Goal: Task Accomplishment & Management: Use online tool/utility

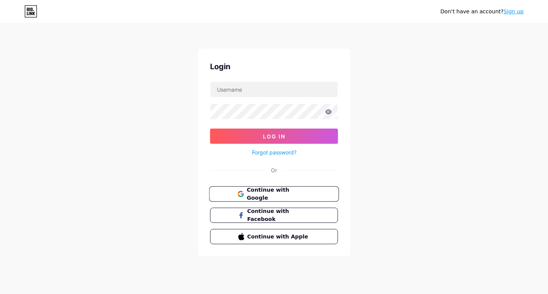
click at [273, 194] on span "Continue with Google" at bounding box center [278, 194] width 64 height 16
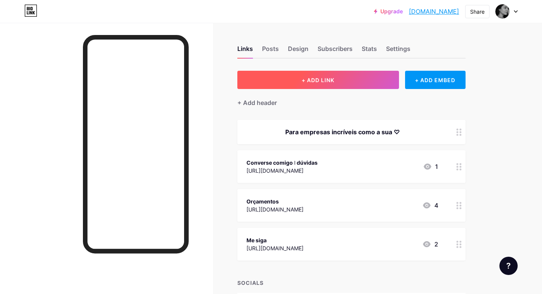
click at [319, 81] on span "+ ADD LINK" at bounding box center [318, 80] width 33 height 6
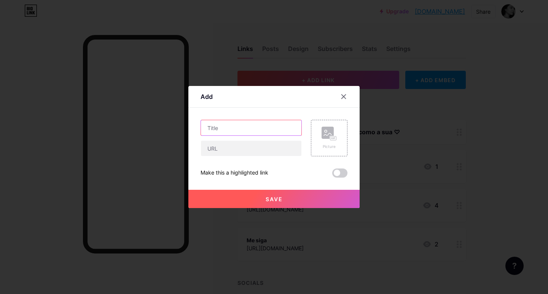
click at [245, 125] on input "text" at bounding box center [251, 127] width 100 height 15
type input "Portfólio"
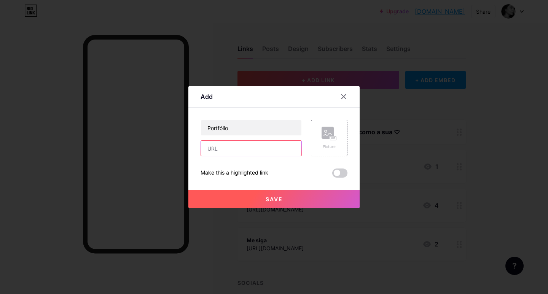
click at [240, 144] on input "text" at bounding box center [251, 148] width 100 height 15
paste input "[URL][DOMAIN_NAME]"
type input "[URL][DOMAIN_NAME]"
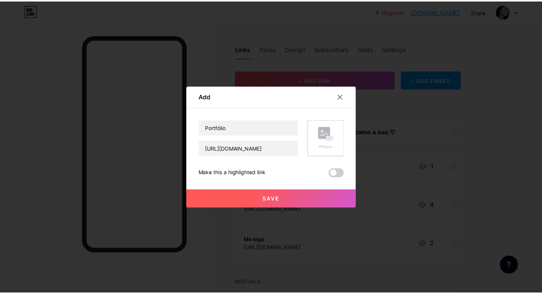
scroll to position [0, 0]
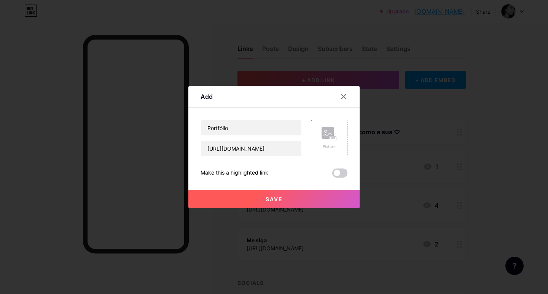
click at [319, 202] on button "Save" at bounding box center [273, 199] width 171 height 18
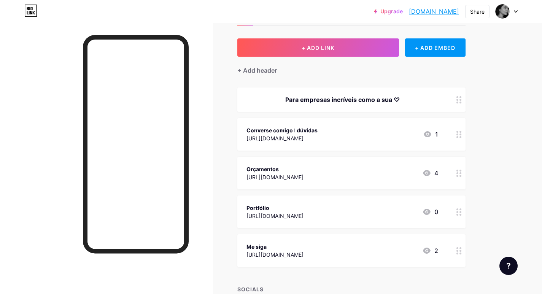
scroll to position [94, 0]
